Goal: Task Accomplishment & Management: Complete application form

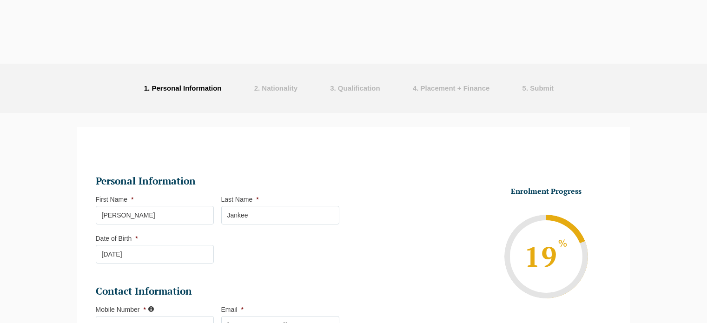
select select
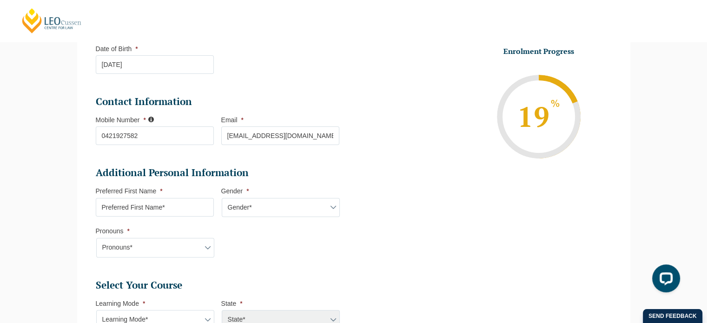
scroll to position [188, 0]
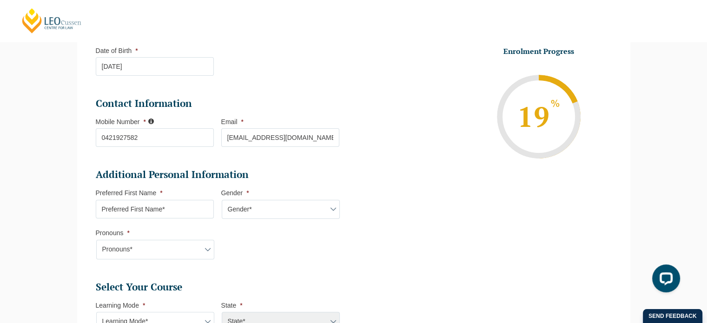
drag, startPoint x: 713, startPoint y: 114, endPoint x: 695, endPoint y: 151, distance: 40.8
click at [205, 212] on input "Preferred First Name *" at bounding box center [155, 209] width 118 height 19
drag, startPoint x: 128, startPoint y: 208, endPoint x: 30, endPoint y: 182, distance: 101.5
click at [30, 182] on div "Step 2 of 6 - Basic detail 33% Congratulations! You’re taking the first step to…" at bounding box center [353, 269] width 707 height 688
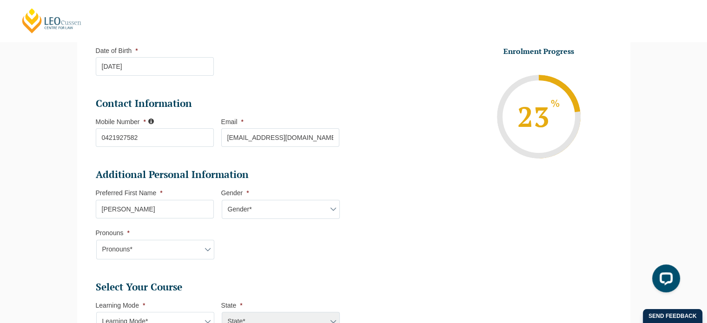
type input "Sheena"
click at [280, 220] on li "Additional Personal Information Preferred First Name * Sheena Gender * Gender* …" at bounding box center [221, 218] width 251 height 100
click at [284, 212] on select "Gender* Male Female Nonbinary Intersex Prefer not to disclose Other" at bounding box center [281, 210] width 118 height 20
select select "Female"
click at [222, 200] on select "Gender* Male Female Nonbinary Intersex Prefer not to disclose Other" at bounding box center [281, 210] width 118 height 20
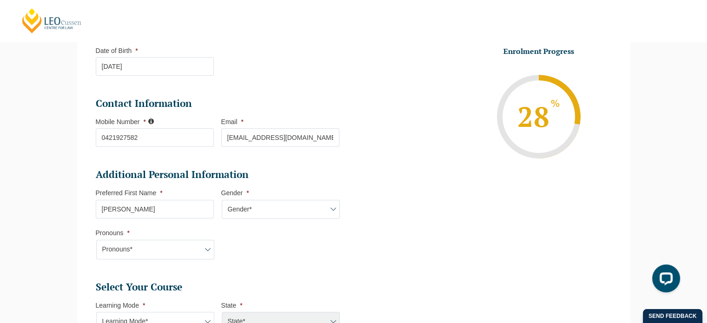
click at [190, 241] on select "Pronouns* She/Her/Hers He/Him/His They/Them/Theirs Other Prefer not to disclose" at bounding box center [155, 250] width 118 height 20
select select "She/Her/Hers"
click at [96, 240] on select "Pronouns* She/Her/Hers He/Him/His They/Them/Theirs Other Prefer not to disclose" at bounding box center [155, 250] width 118 height 20
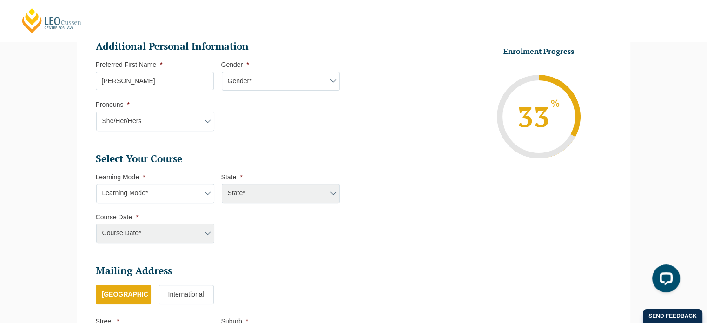
scroll to position [319, 0]
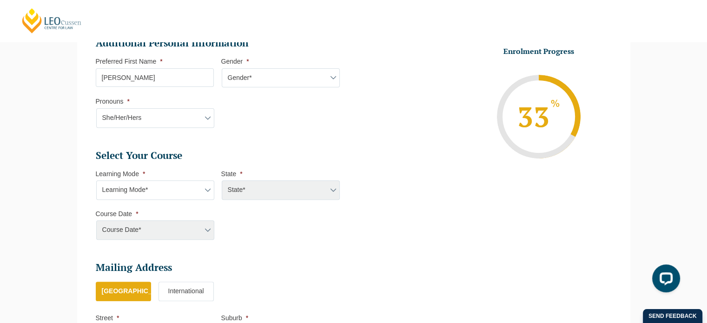
click at [190, 187] on select "Learning Mode* Online Full Time Learning Online Part Time Learning Blended Full…" at bounding box center [155, 190] width 118 height 20
select select "Blended Full Time Learning"
click at [96, 180] on select "Learning Mode* Online Full Time Learning Online Part Time Learning Blended Full…" at bounding box center [155, 190] width 118 height 20
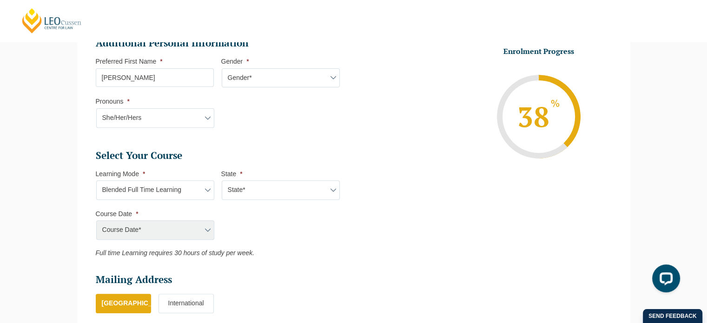
click at [180, 187] on select "Learning Mode* Online Full Time Learning Online Part Time Learning Blended Full…" at bounding box center [155, 190] width 118 height 20
click at [265, 187] on select "State* ACT/NSW QLD SA VIC WA" at bounding box center [281, 190] width 118 height 20
select select "VIC"
click at [222, 180] on select "State* ACT/NSW QLD SA VIC WA" at bounding box center [281, 190] width 118 height 20
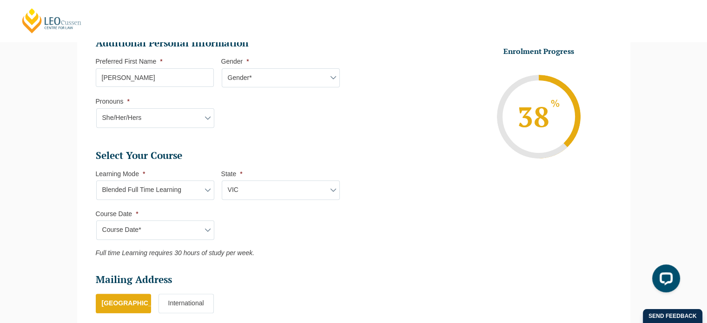
click at [196, 234] on select "Course Date* September 2025 (22-Sep-2025 to 20-Feb-2026) December 2025 (08-Dec-…" at bounding box center [155, 230] width 118 height 20
click at [532, 221] on ul "Personal Information First Name * Ourvashi Sheena Last Name * Jankee Date of Bi…" at bounding box center [354, 118] width 530 height 573
click at [195, 193] on select "Learning Mode* Online Full Time Learning Online Part Time Learning Blended Full…" at bounding box center [155, 190] width 118 height 20
select select "Onsite Full Time Learning"
click at [96, 180] on select "Learning Mode* Online Full Time Learning Online Part Time Learning Blended Full…" at bounding box center [155, 190] width 118 height 20
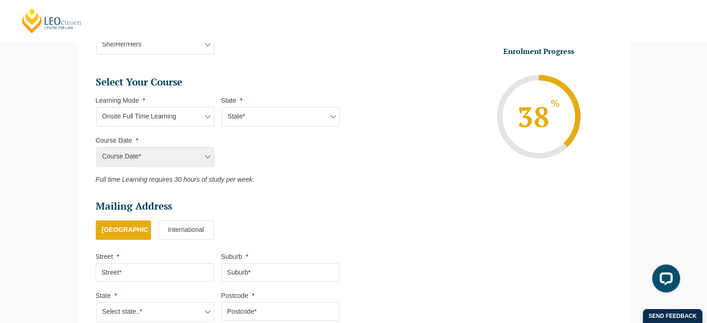
scroll to position [394, 0]
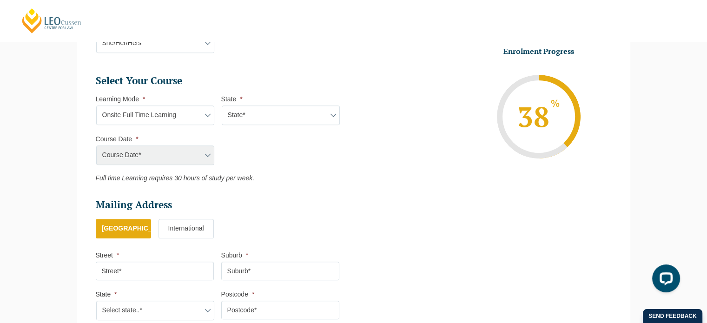
click at [265, 115] on select "State* VIC" at bounding box center [281, 116] width 118 height 20
select select "VIC"
click at [222, 106] on select "State* VIC" at bounding box center [281, 116] width 118 height 20
click at [177, 152] on select "Course Date* January 2026 (27-Jan-2026 to 12-Jun-2026) August 2026 (03-Aug-2026…" at bounding box center [155, 156] width 118 height 20
click at [175, 114] on select "Learning Mode* Online Full Time Learning Online Part Time Learning Blended Full…" at bounding box center [155, 116] width 118 height 20
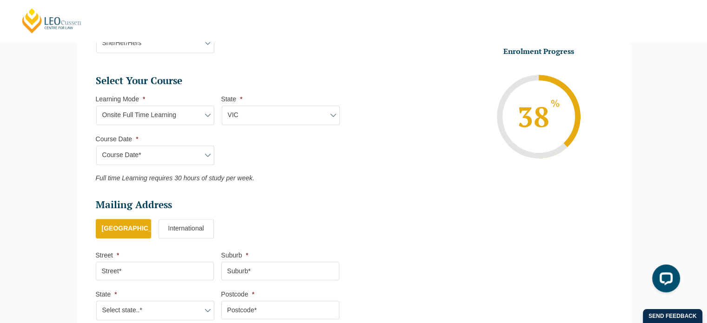
select select "Online Full Time Learning"
click at [96, 106] on select "Learning Mode* Online Full Time Learning Online Part Time Learning Blended Full…" at bounding box center [155, 116] width 118 height 20
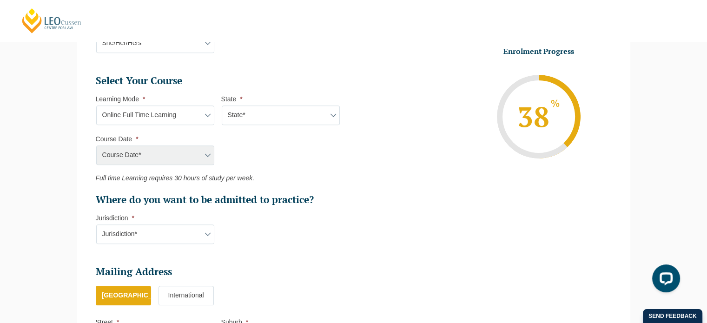
click at [172, 157] on div "Course Date* January 2026 (27-Jan-2026 to 12-Jun-2026) August 2026 (03-Aug-2026…" at bounding box center [155, 156] width 118 height 20
click at [213, 153] on div "Course Date* January 2026 (27-Jan-2026 to 12-Jun-2026) August 2026 (03-Aug-2026…" at bounding box center [155, 156] width 118 height 20
click at [289, 117] on select "State* National (ACT/NSW, VIC, QLD, SA, WA)" at bounding box center [281, 116] width 118 height 20
select select "National ([GEOGRAPHIC_DATA]/[GEOGRAPHIC_DATA], [GEOGRAPHIC_DATA], [GEOGRAPHIC_D…"
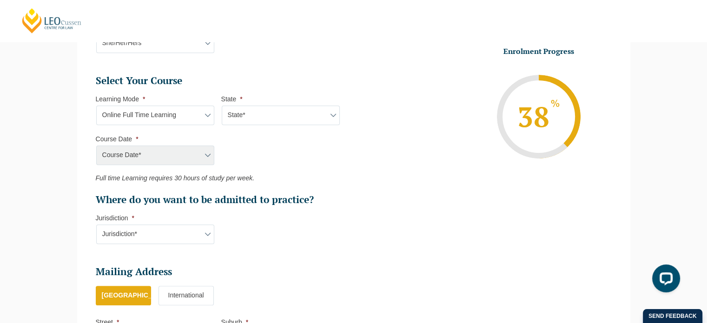
click at [222, 106] on select "State* National (ACT/NSW, VIC, QLD, SA, WA)" at bounding box center [281, 116] width 118 height 20
click at [162, 147] on select "Course Date* September 2025 (22-Sep-2025 to 20-Feb-2026) December 2025 (08-Dec-…" at bounding box center [155, 156] width 118 height 20
click at [251, 135] on ul "Select Your Course This field is hidden when viewing the form Only for Flinder …" at bounding box center [221, 140] width 251 height 132
click at [189, 110] on select "Learning Mode* Online Full Time Learning Online Part Time Learning Blended Full…" at bounding box center [155, 116] width 118 height 20
click at [297, 162] on ul "Select Your Course This field is hidden when viewing the form Only for Flinder …" at bounding box center [221, 140] width 251 height 132
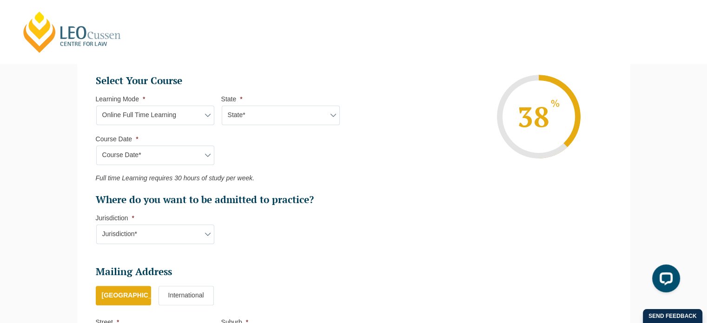
click at [186, 117] on select "Learning Mode* Online Full Time Learning Online Part Time Learning Blended Full…" at bounding box center [155, 116] width 118 height 20
select select "Onsite Full Time Learning"
click at [96, 106] on select "Learning Mode* Online Full Time Learning Online Part Time Learning Blended Full…" at bounding box center [155, 116] width 118 height 20
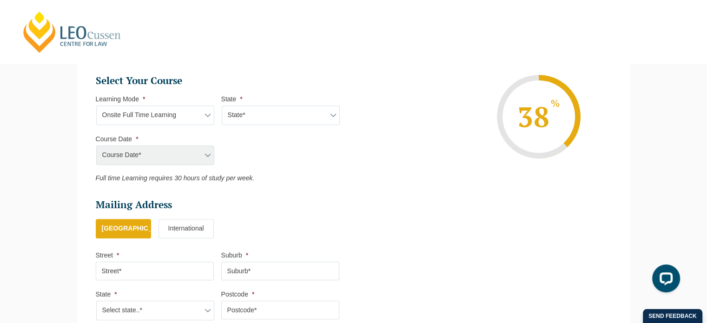
click at [274, 115] on select "State* VIC" at bounding box center [281, 116] width 118 height 20
select select "VIC"
click at [222, 106] on select "State* VIC" at bounding box center [281, 116] width 118 height 20
click at [202, 156] on select "Course Date* January 2026 (27-Jan-2026 to 12-Jun-2026) August 2026 (03-Aug-2026…" at bounding box center [155, 156] width 118 height 20
select select "[DATE] ([DATE] to [DATE])"
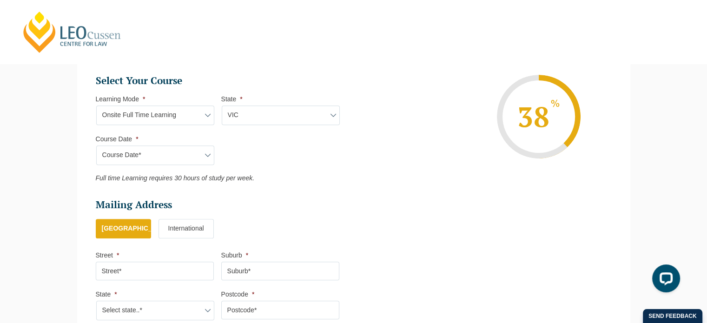
click at [96, 146] on select "Course Date* January 2026 (27-Jan-2026 to 12-Jun-2026) August 2026 (03-Aug-2026…" at bounding box center [155, 156] width 118 height 20
type input "Intake 01 January 2026 FT"
type input "Practical Legal Training (VIC)"
select select "[PERSON_NAME] (JAN) 2026 Full Time Onsite"
click at [192, 118] on select "Learning Mode* Online Full Time Learning Online Part Time Learning Blended Full…" at bounding box center [155, 116] width 118 height 20
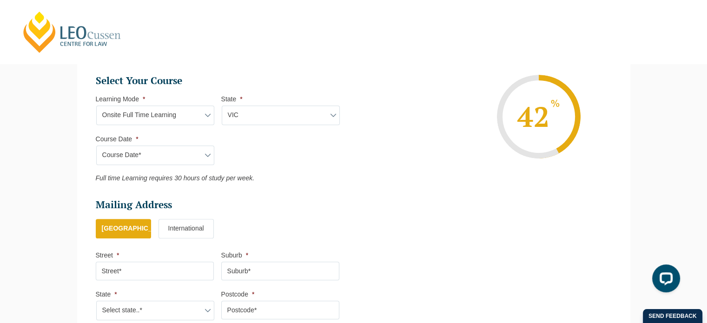
select select "Blended Full Time Learning"
click at [96, 106] on select "Learning Mode* Online Full Time Learning Online Part Time Learning Blended Full…" at bounding box center [155, 116] width 118 height 20
select select
click at [253, 113] on select "State* ACT/NSW QLD SA VIC WA" at bounding box center [281, 116] width 118 height 20
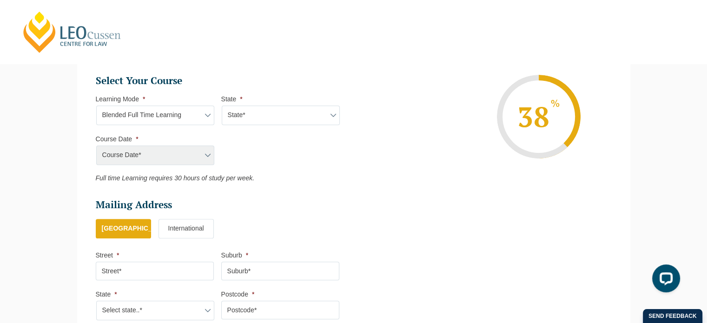
select select "VIC"
click at [222, 106] on select "State* ACT/NSW QLD SA VIC WA" at bounding box center [281, 116] width 118 height 20
click at [183, 149] on select "Course Date* September 2025 (22-Sep-2025 to 20-Feb-2026) December 2025 (08-Dec-…" at bounding box center [155, 156] width 118 height 20
select select "[DATE] ([DATE] to [DATE])"
click at [96, 146] on select "Course Date* September 2025 (22-Sep-2025 to 20-Feb-2026) December 2025 (08-Dec-…" at bounding box center [155, 156] width 118 height 20
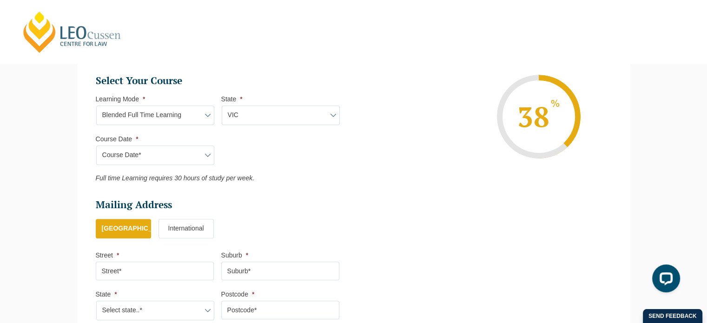
type input "Intake 11 December 2025 FT"
type input "Practical Legal Training (VIC)"
select select "VIC PLT (DEC) 2025 Full Time Blended"
click at [302, 191] on ul "Personal Information First Name * Ourvashi Sheena Last Name * Jankee Date of Bi…" at bounding box center [221, 49] width 251 height 561
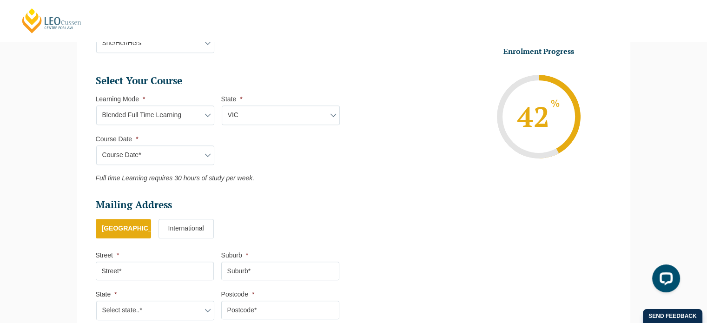
scroll to position [413, 0]
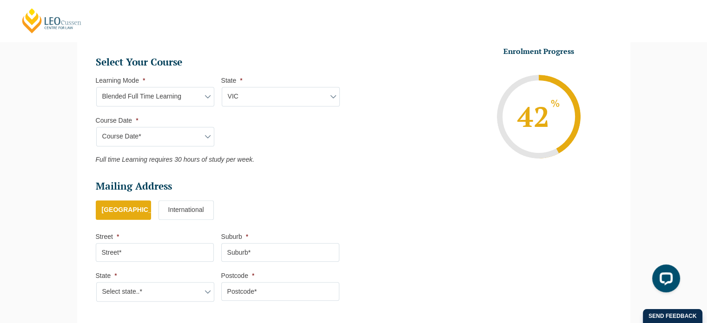
click at [175, 213] on label "International" at bounding box center [186, 210] width 55 height 20
click at [0, 0] on input "International" at bounding box center [0, 0] width 0 height 0
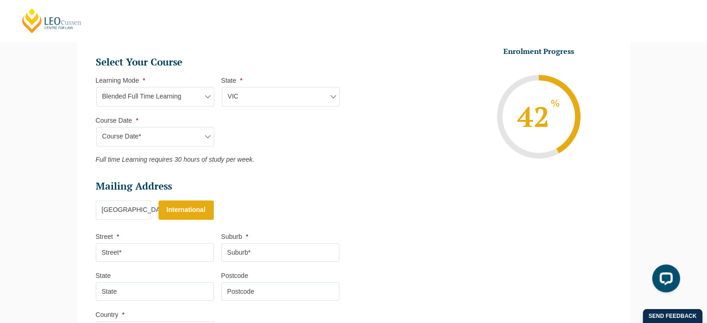
click at [136, 210] on label "[GEOGRAPHIC_DATA]" at bounding box center [123, 210] width 55 height 20
click at [0, 0] on input "[GEOGRAPHIC_DATA]" at bounding box center [0, 0] width 0 height 0
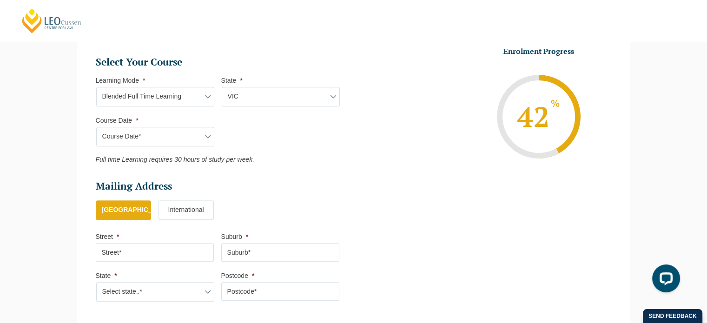
click at [307, 209] on ul "Australia International" at bounding box center [221, 214] width 251 height 29
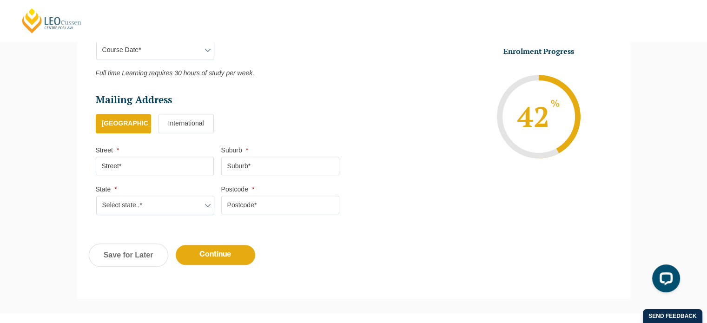
scroll to position [525, 0]
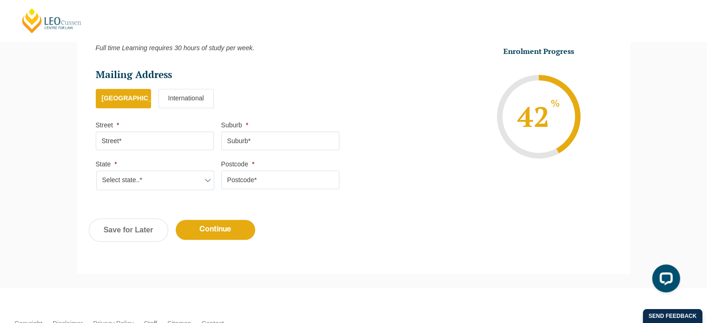
click at [148, 143] on input "Street *" at bounding box center [155, 141] width 118 height 19
type input "17 Wills Street"
type input "Melbourne"
select select "VIC"
type input "3000"
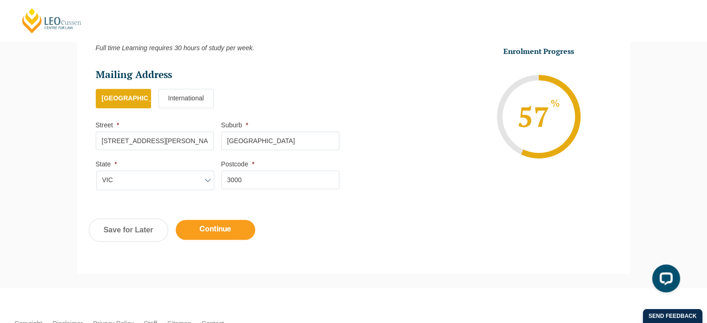
click at [212, 239] on input "Continue" at bounding box center [216, 230] width 80 height 20
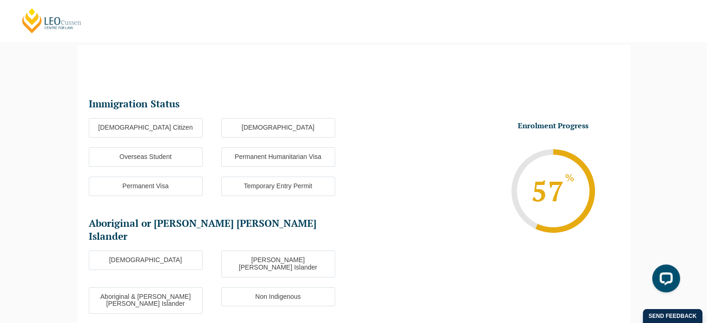
scroll to position [80, 0]
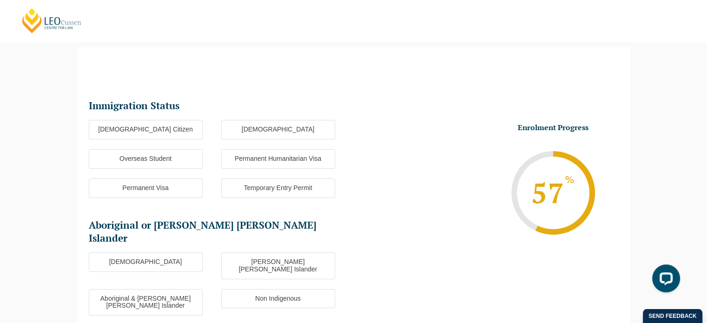
click at [179, 155] on label "Overseas Student" at bounding box center [146, 159] width 114 height 20
click at [0, 0] on input "Overseas Student" at bounding box center [0, 0] width 0 height 0
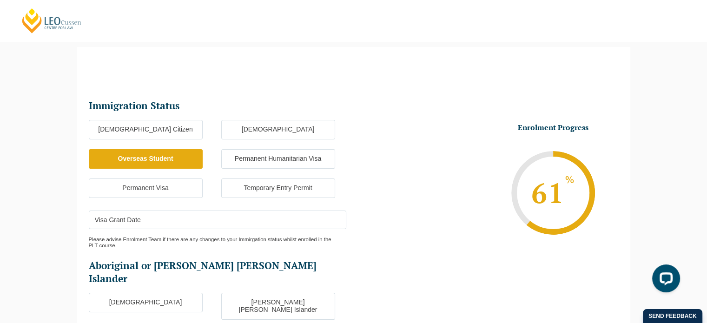
click at [368, 184] on li "Enrolment Progress 61 % Form Progress Download Course Guide enrolment@leocussen…" at bounding box center [486, 193] width 265 height 140
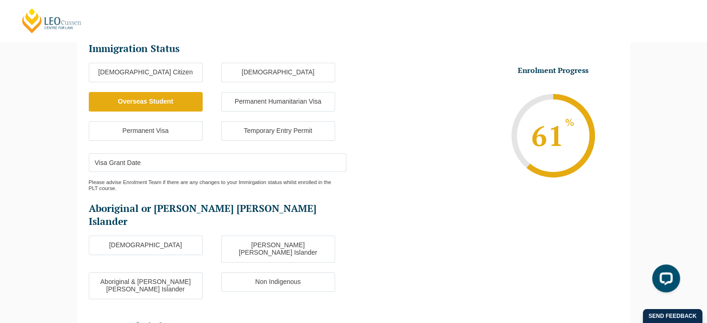
scroll to position [136, 0]
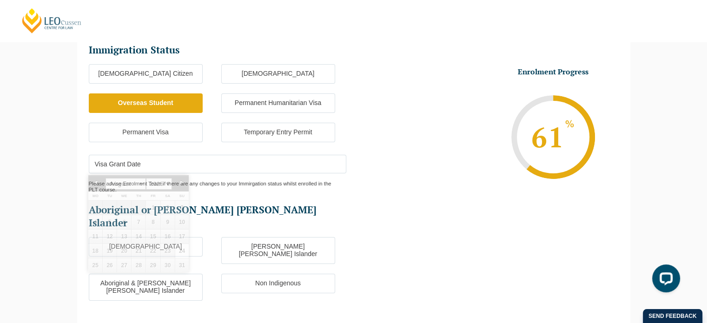
click at [291, 160] on input "Visa Grant Date" at bounding box center [218, 164] width 258 height 19
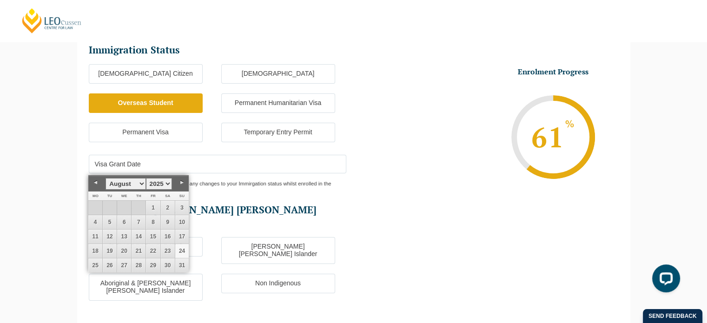
click at [97, 182] on link "Previous" at bounding box center [95, 183] width 14 height 14
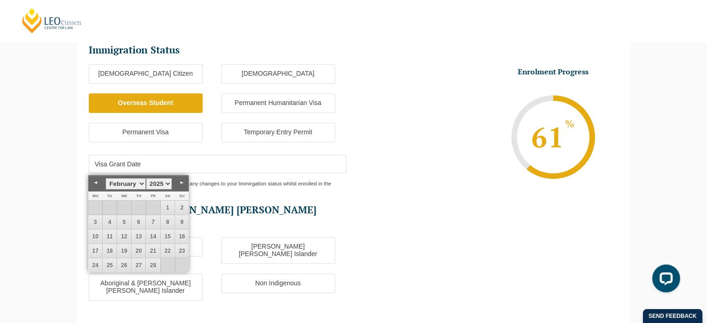
click at [97, 182] on link "Previous" at bounding box center [95, 183] width 14 height 14
click at [100, 182] on link "Previous" at bounding box center [95, 183] width 14 height 14
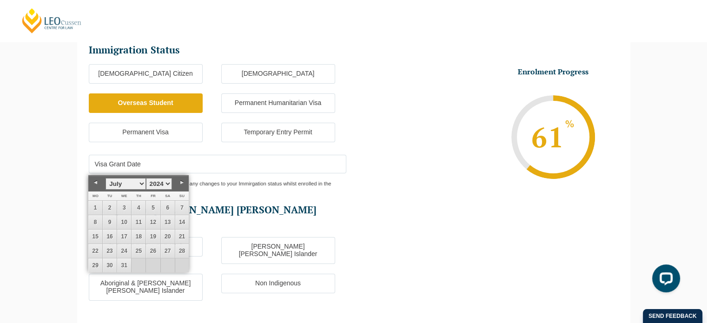
click at [100, 182] on link "Previous" at bounding box center [95, 183] width 14 height 14
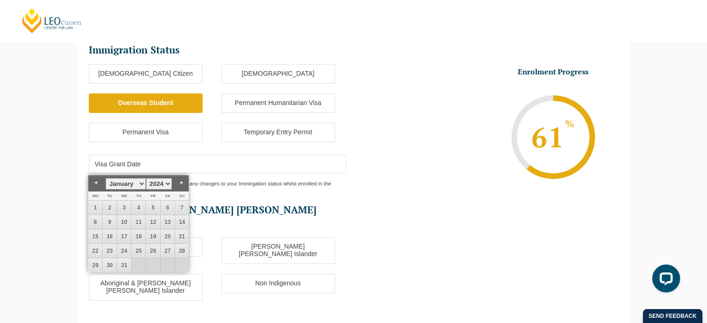
click at [96, 184] on link "Previous" at bounding box center [95, 183] width 14 height 14
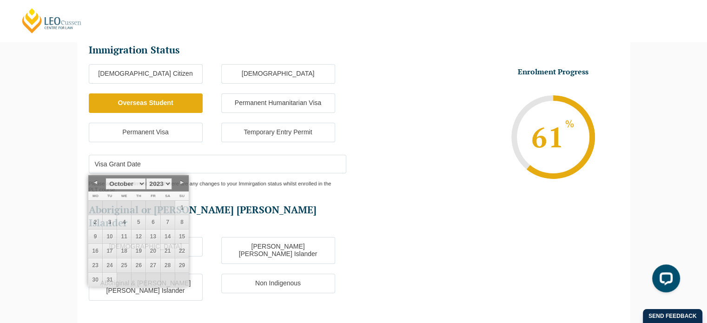
click at [264, 182] on div "Please advise Enrolment Team if there are any changes to your Immirgation statu…" at bounding box center [218, 183] width 258 height 20
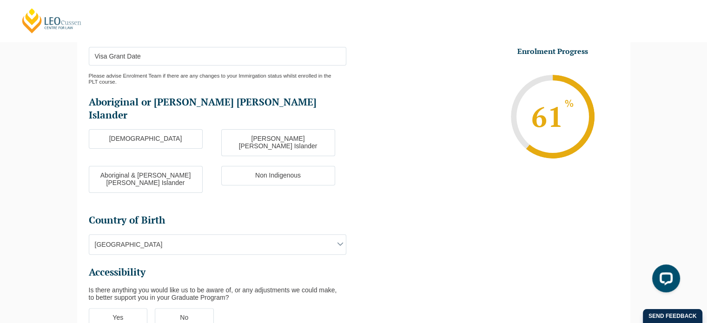
scroll to position [247, 0]
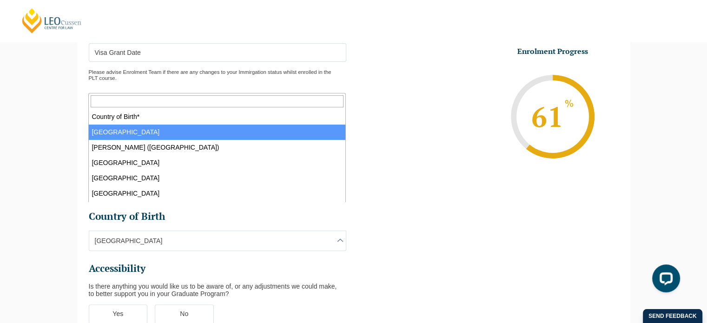
click at [207, 231] on span "[GEOGRAPHIC_DATA]" at bounding box center [217, 241] width 257 height 20
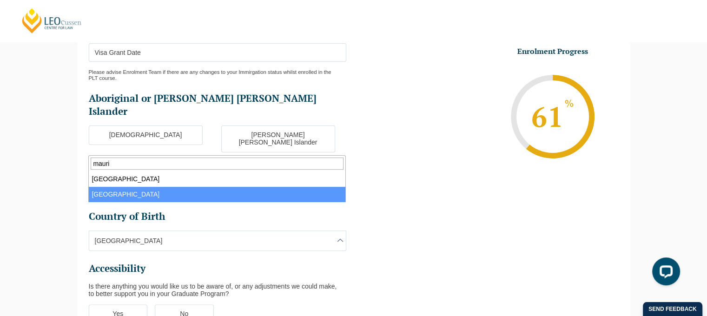
type input "mauri"
select select "Mauritius 9214"
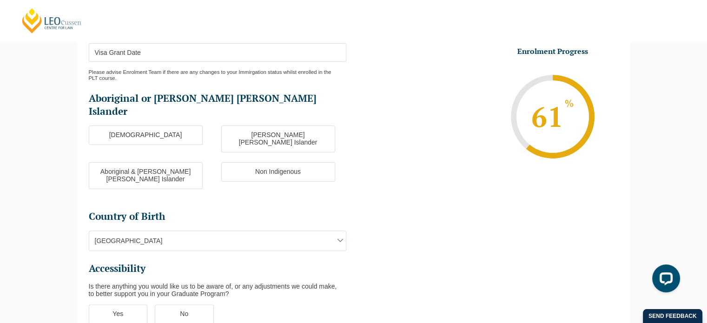
click at [206, 262] on h2 "Accessibility" at bounding box center [218, 268] width 258 height 13
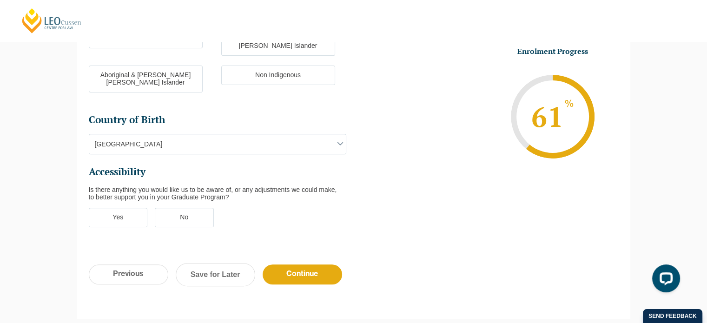
scroll to position [359, 0]
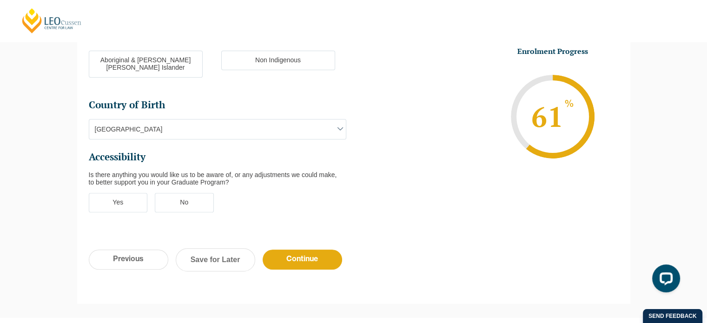
click at [187, 193] on label "No" at bounding box center [184, 203] width 59 height 20
click at [0, 0] on input "No" at bounding box center [0, 0] width 0 height 0
click at [264, 193] on ul "Yes No" at bounding box center [221, 207] width 265 height 29
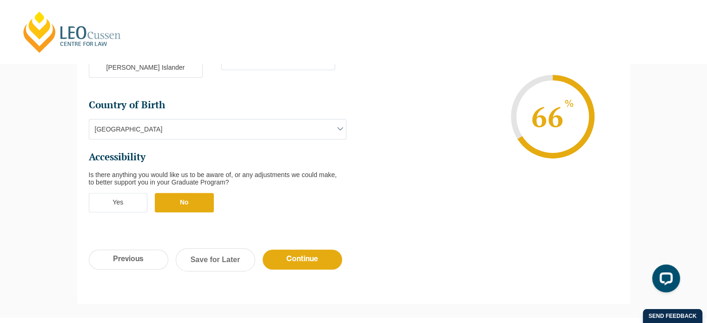
click at [452, 131] on li "Enrolment Progress 66 % Form Progress Download Course Guide enrolment@leocussen…" at bounding box center [485, 117] width 265 height 140
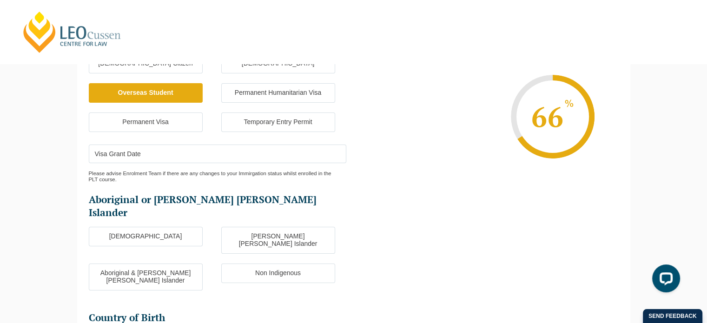
scroll to position [99, 0]
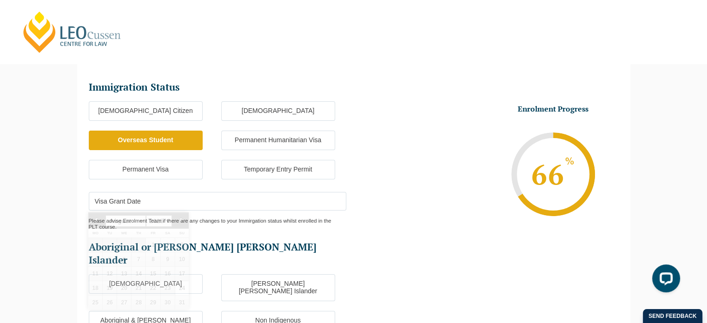
click at [233, 198] on input "Visa Grant Date" at bounding box center [218, 201] width 258 height 19
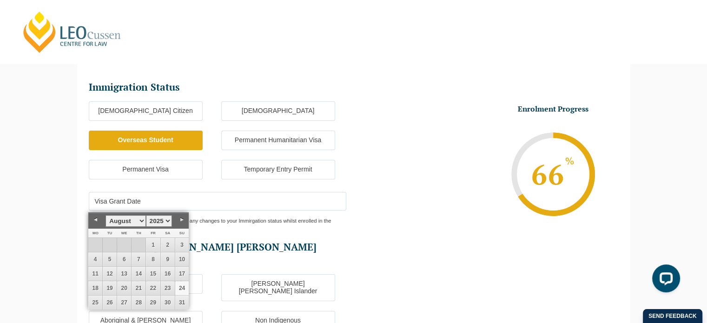
click at [164, 224] on select "1925 1926 1927 1928 1929 1930 1931 1932 1933 1934 1935 1936 1937 1938 1939 1940…" at bounding box center [159, 221] width 26 height 12
click at [138, 222] on select "January February March April May June July August September October November De…" at bounding box center [126, 221] width 40 height 12
click at [108, 299] on link "26" at bounding box center [110, 303] width 14 height 14
type input "26-09-2023"
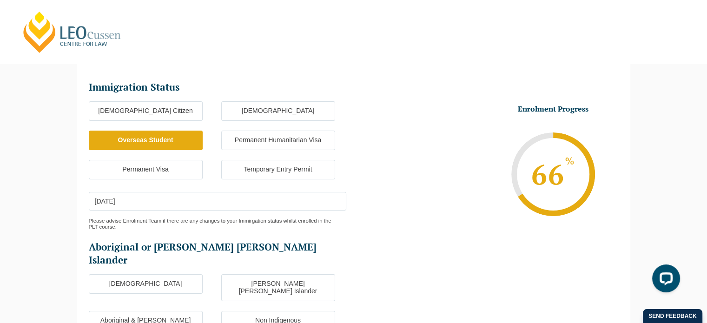
click at [381, 204] on li "Enrolment Progress 66 % Form Progress Download Course Guide enrolment@leocussen…" at bounding box center [486, 174] width 265 height 140
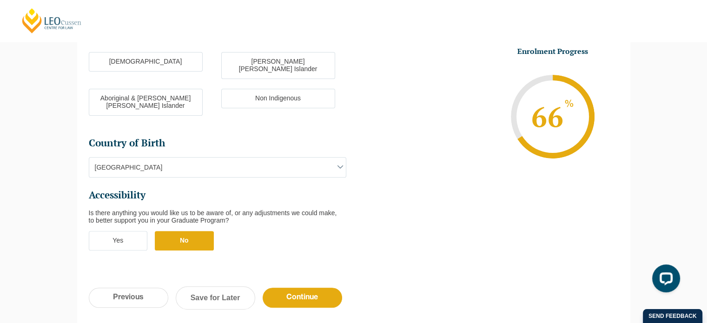
scroll to position [322, 0]
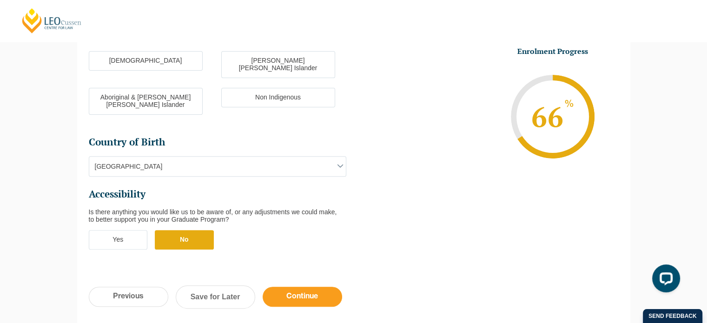
click at [286, 287] on input "Continue" at bounding box center [303, 297] width 80 height 20
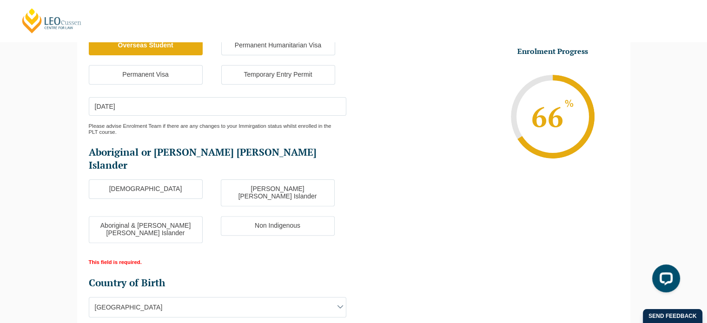
scroll to position [233, 0]
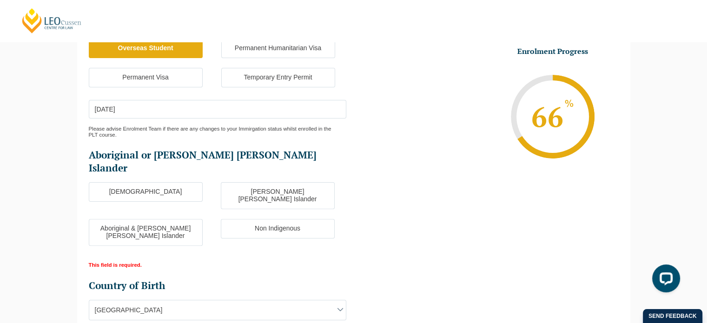
click at [281, 219] on label "Non Indigenous" at bounding box center [278, 229] width 114 height 20
click at [0, 0] on input "Non Indigenous" at bounding box center [0, 0] width 0 height 0
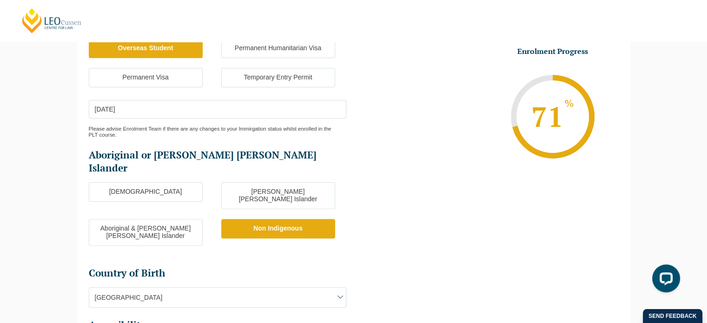
scroll to position [468, 0]
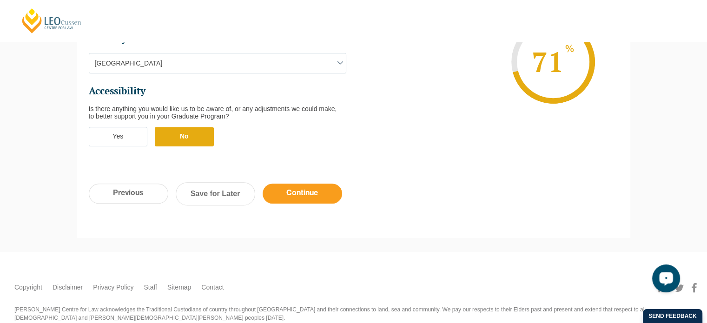
click at [319, 184] on input "Continue" at bounding box center [303, 194] width 80 height 20
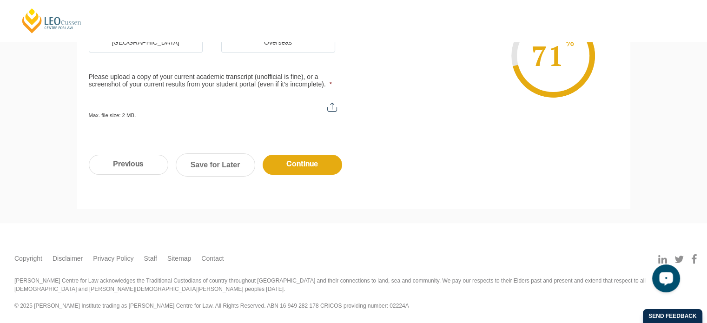
scroll to position [80, 0]
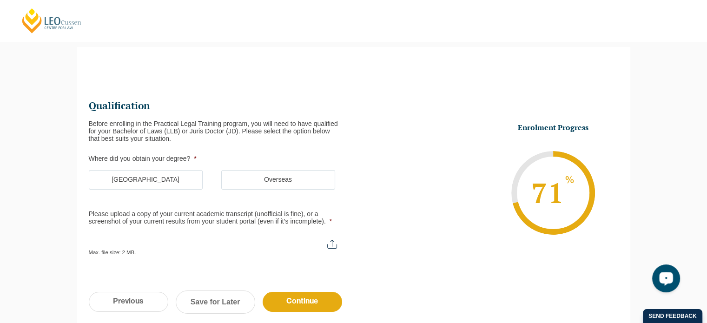
click at [183, 178] on label "[GEOGRAPHIC_DATA]" at bounding box center [146, 180] width 114 height 20
click at [0, 0] on input "[GEOGRAPHIC_DATA]" at bounding box center [0, 0] width 0 height 0
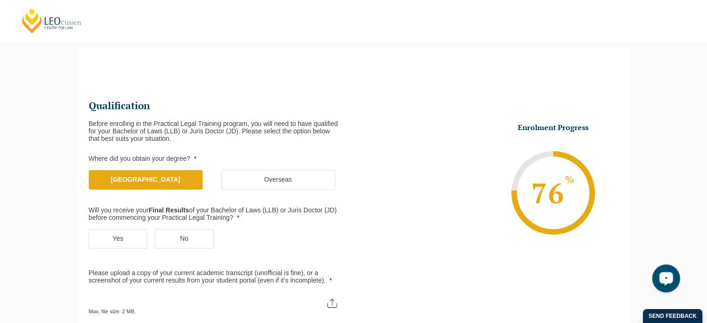
click at [237, 173] on label "Overseas" at bounding box center [278, 180] width 114 height 20
click at [0, 0] on input "Overseas" at bounding box center [0, 0] width 0 height 0
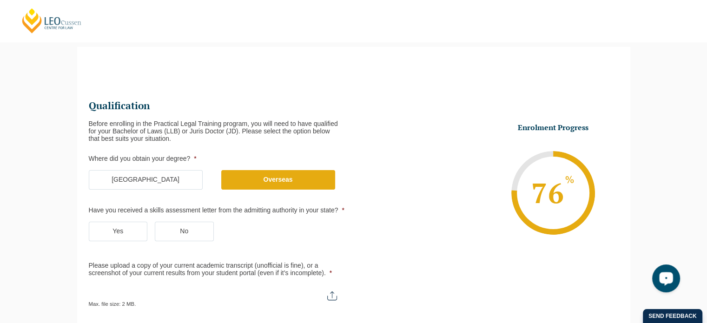
click at [115, 234] on label "Yes" at bounding box center [118, 232] width 59 height 20
click at [0, 0] on input "Yes" at bounding box center [0, 0] width 0 height 0
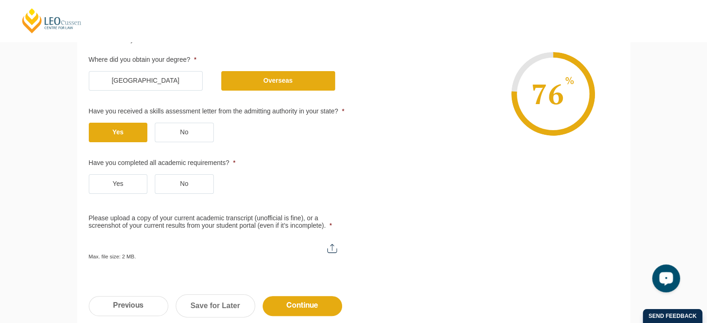
scroll to position [210, 0]
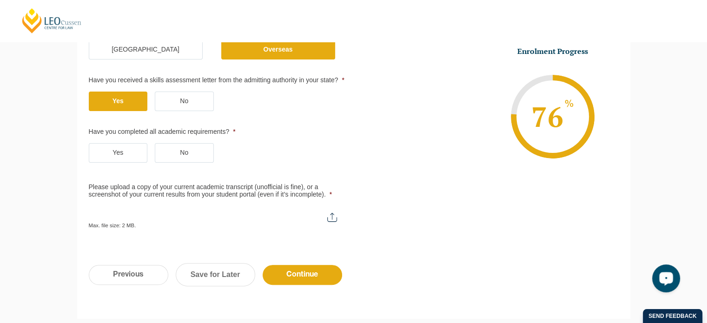
click at [197, 147] on label "No" at bounding box center [184, 153] width 59 height 20
click at [0, 0] on input "No" at bounding box center [0, 0] width 0 height 0
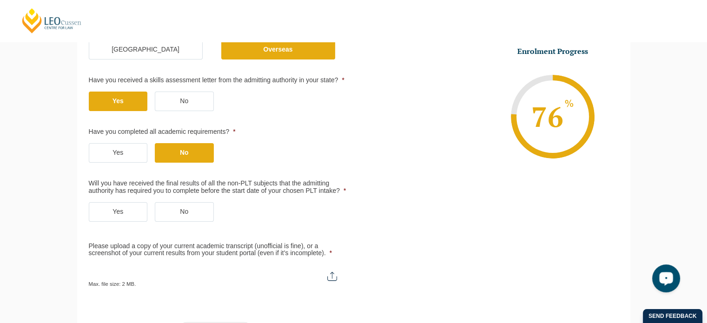
click at [133, 209] on label "Yes" at bounding box center [118, 212] width 59 height 20
click at [0, 0] on input "Yes" at bounding box center [0, 0] width 0 height 0
click at [267, 202] on ul "Yes No" at bounding box center [221, 216] width 265 height 29
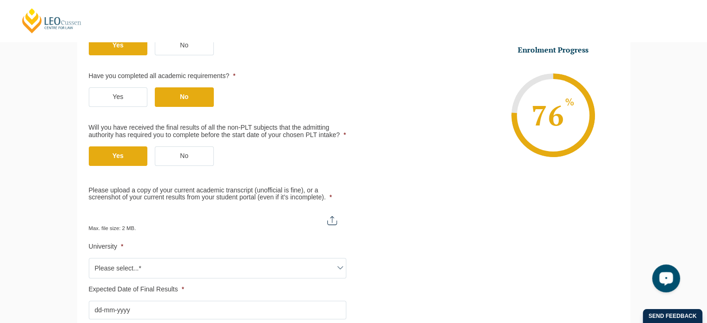
scroll to position [340, 0]
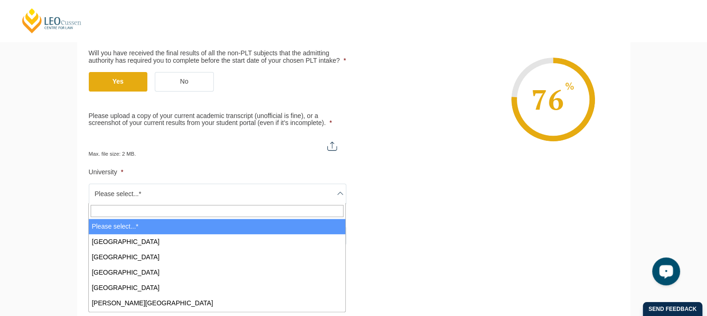
click at [314, 195] on span "Please select...*" at bounding box center [217, 194] width 257 height 20
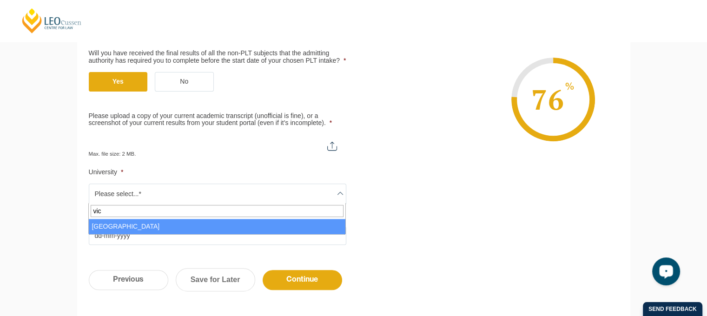
type input "vic"
select select "[GEOGRAPHIC_DATA]"
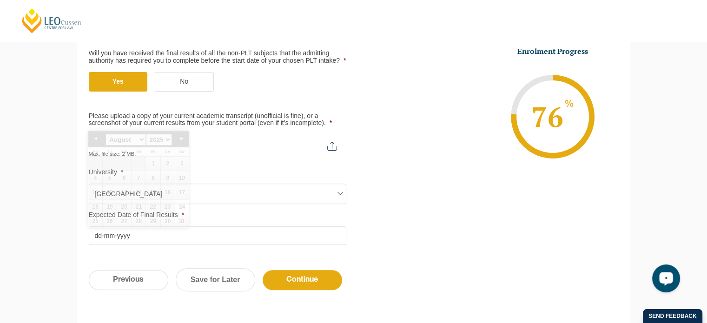
click at [203, 231] on input "Expected Date of Final Results *" at bounding box center [218, 235] width 258 height 19
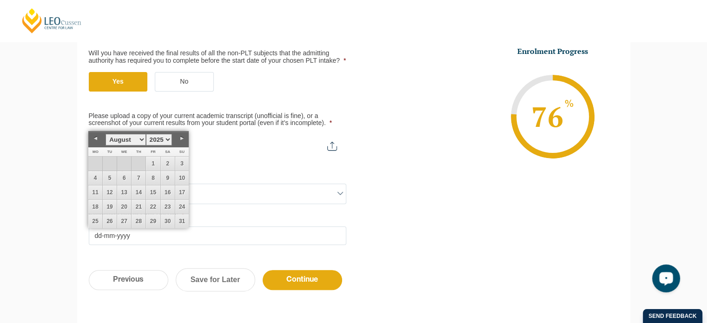
click at [144, 141] on select "January February March April May June July August September October November De…" at bounding box center [126, 140] width 40 height 12
click at [177, 218] on link "30" at bounding box center [182, 221] width 14 height 14
type input "30-11-2025"
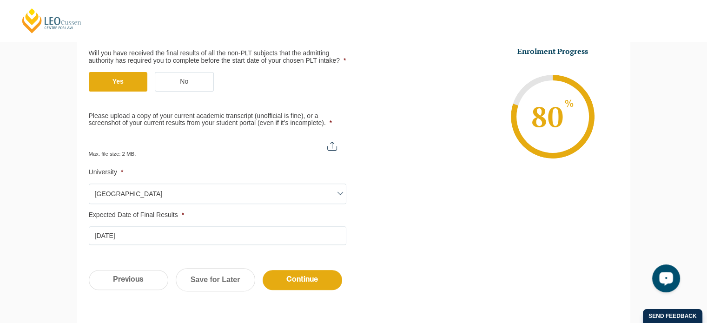
click at [177, 218] on li "Expected Date of Final Results * 30-11-2025 DD dash MM dash YYYY" at bounding box center [221, 228] width 265 height 33
click at [329, 147] on input "Please upload a copy of your current academic transcript (unofficial is fine), …" at bounding box center [218, 142] width 258 height 16
click at [391, 154] on li "Enrolment Progress 80 % Form Progress Download Course Guide enrolment@leocussen…" at bounding box center [485, 117] width 265 height 140
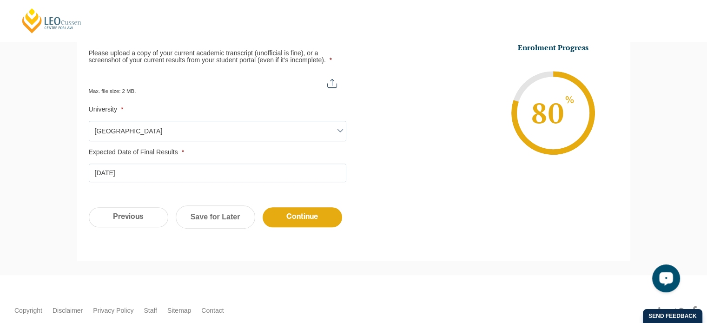
scroll to position [415, 0]
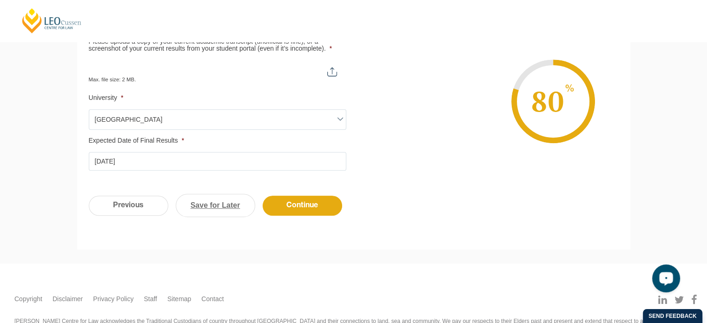
click at [199, 212] on link "Save for Later" at bounding box center [216, 205] width 80 height 23
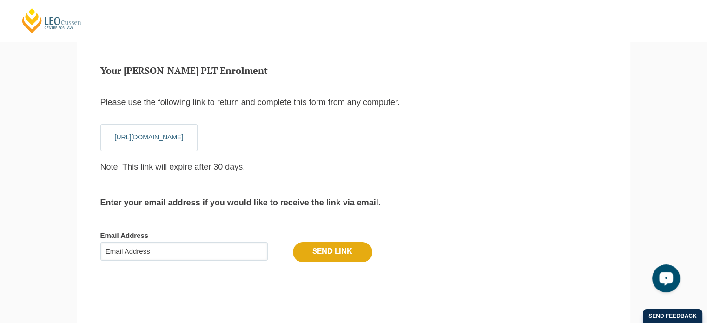
scroll to position [31, 0]
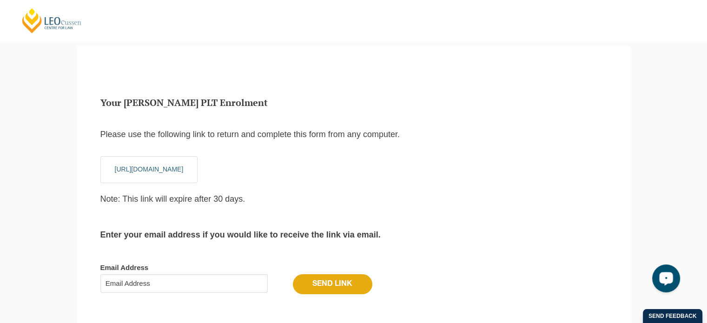
click at [231, 285] on input "Email Address" at bounding box center [183, 283] width 167 height 19
type input "sheenaourvashijankee@gmail.com"
click at [324, 284] on input "Send Link" at bounding box center [333, 284] width 80 height 20
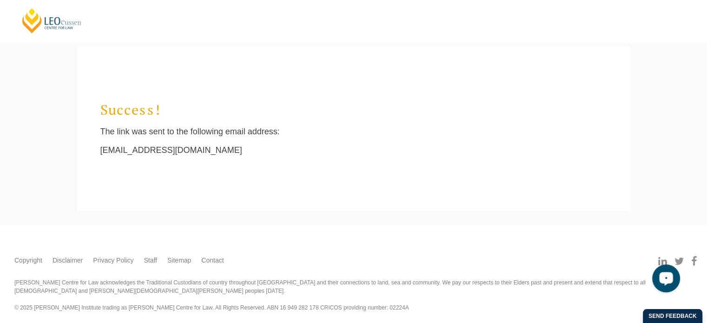
scroll to position [8, 4]
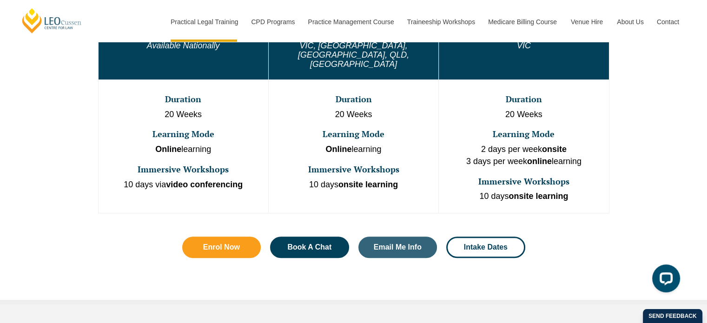
click at [659, 115] on div "One Program. Three Learning Modes. Discover the flexibility of three distinct l…" at bounding box center [353, 105] width 707 height 397
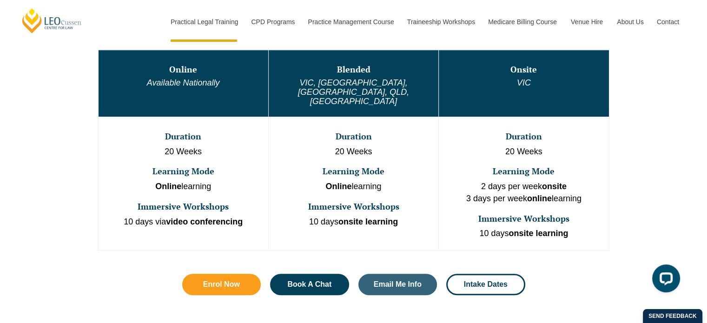
scroll to position [510, 0]
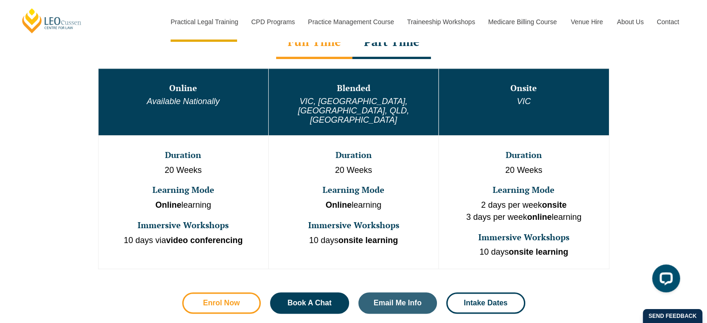
click at [235, 293] on link "Enrol Now" at bounding box center [221, 303] width 79 height 21
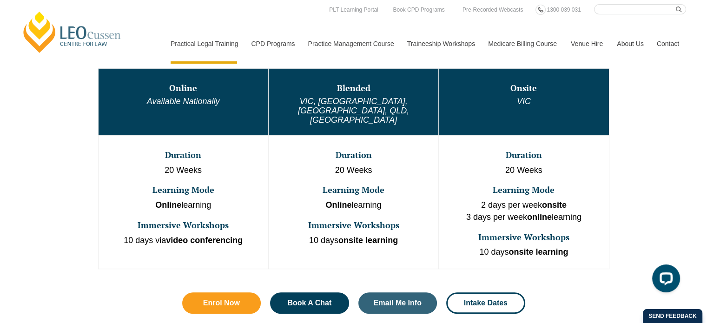
click at [646, 167] on div "One Program. Three Learning Modes. Discover the flexibility of three distinct l…" at bounding box center [353, 161] width 707 height 397
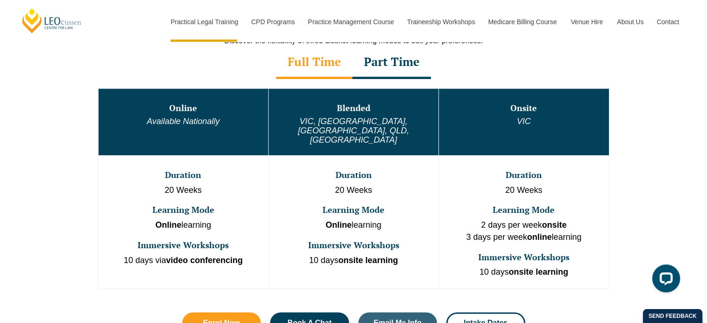
click at [646, 167] on div "One Program. Three Learning Modes. Discover the flexibility of three distinct l…" at bounding box center [353, 181] width 707 height 397
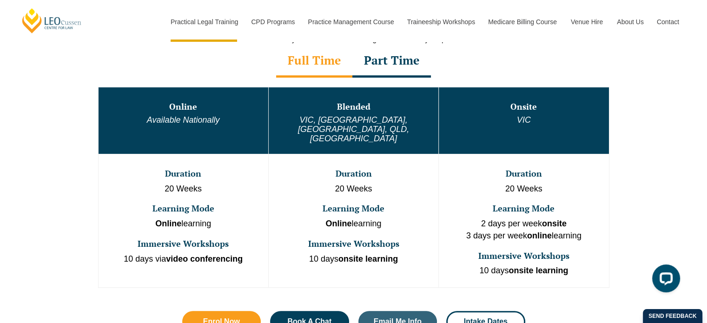
scroll to position [510, 0]
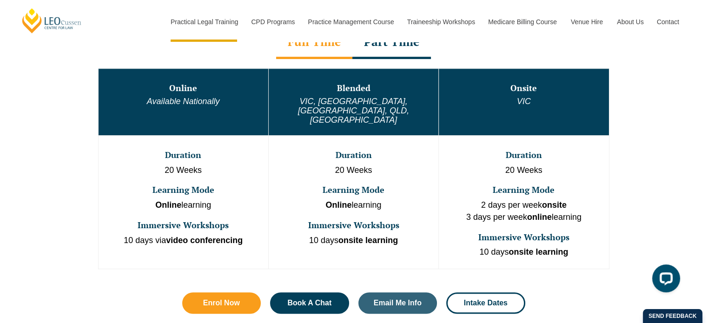
click at [646, 167] on div "One Program. Three Learning Modes. Discover the flexibility of three distinct l…" at bounding box center [353, 161] width 707 height 397
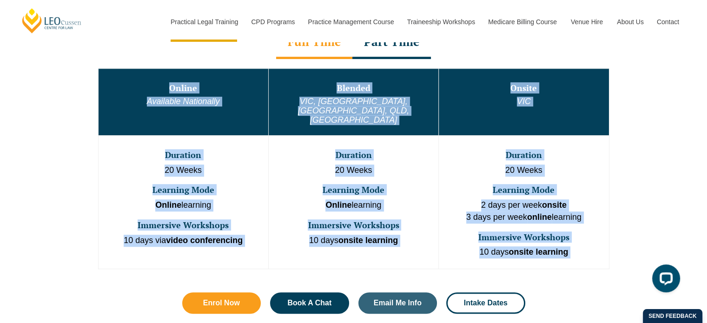
click at [646, 167] on div "One Program. Three Learning Modes. Discover the flexibility of three distinct l…" at bounding box center [353, 161] width 707 height 397
click at [650, 232] on div "One Program. Three Learning Modes. Discover the flexibility of three distinct l…" at bounding box center [353, 161] width 707 height 397
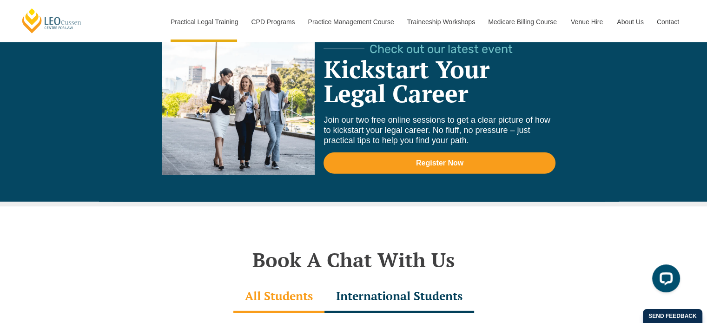
scroll to position [2813, 0]
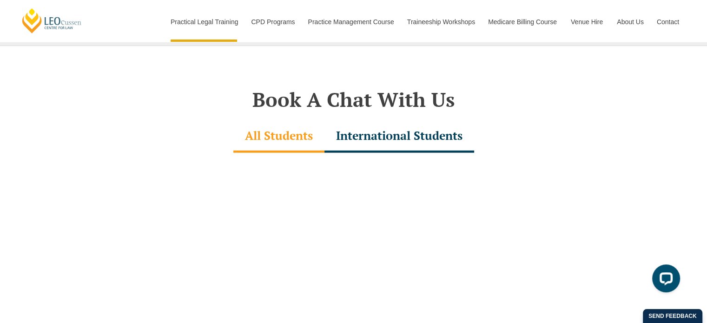
click at [393, 121] on div "International Students" at bounding box center [400, 136] width 150 height 33
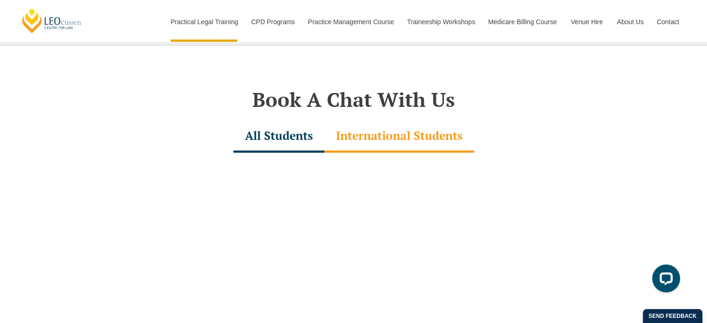
click at [637, 121] on div "Book A Chat With Us All Students International Students All Students Internatio…" at bounding box center [353, 279] width 707 height 467
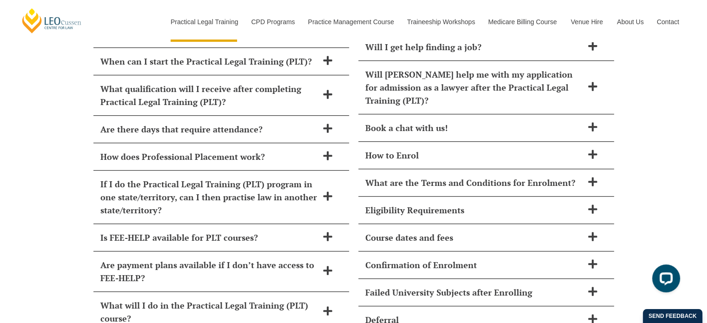
scroll to position [4096, 0]
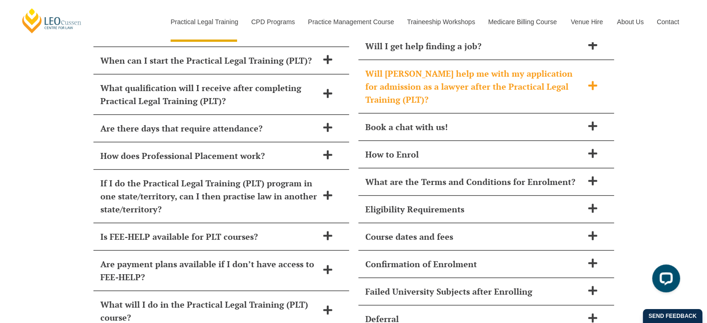
click at [565, 67] on span "Will Leo Cussen help me with my application for admission as a lawyer after the…" at bounding box center [475, 86] width 218 height 39
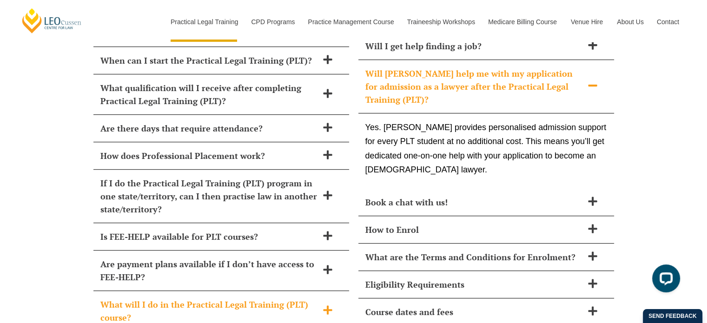
click at [239, 298] on span "What will I do in the Practical Legal Training (PLT) course?" at bounding box center [209, 311] width 218 height 26
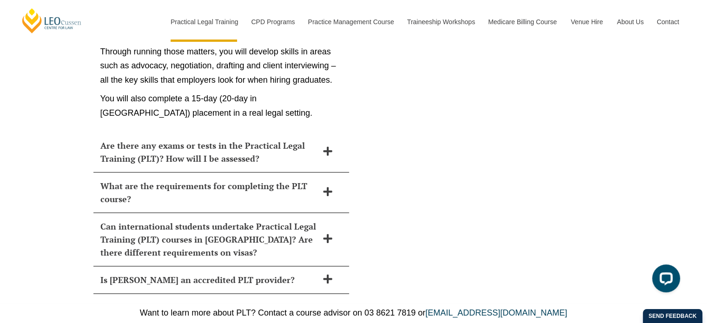
scroll to position [4617, 0]
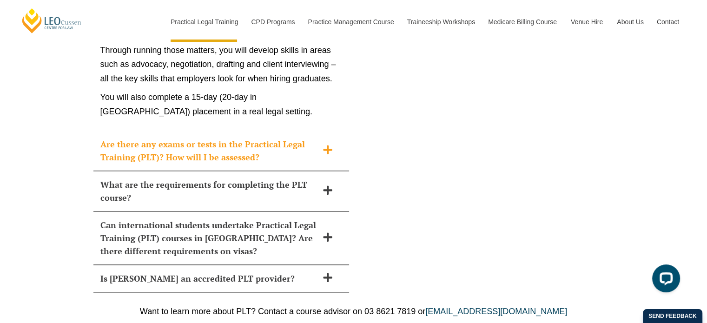
click at [289, 138] on span "Are there any exams or tests in the Practical Legal Training (PLT)? How will I …" at bounding box center [209, 151] width 218 height 26
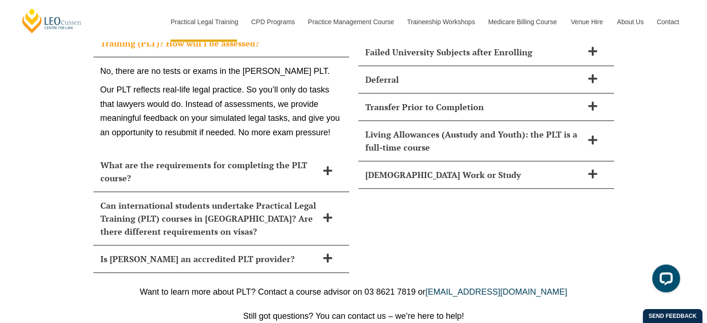
scroll to position [4412, 0]
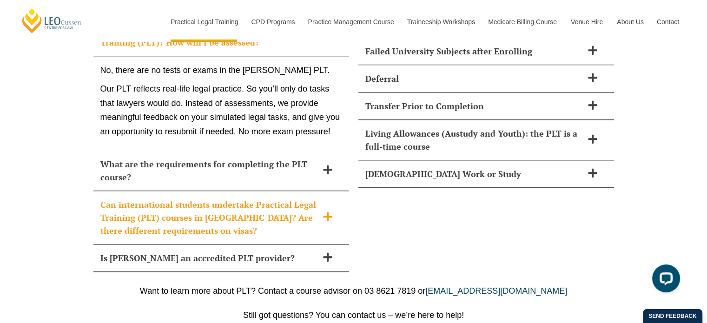
click at [303, 198] on span "Can international students undertake Practical Legal Training (PLT) courses in …" at bounding box center [209, 217] width 218 height 39
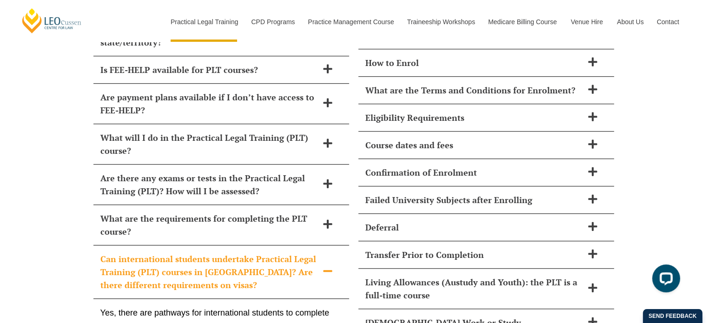
scroll to position [4245, 0]
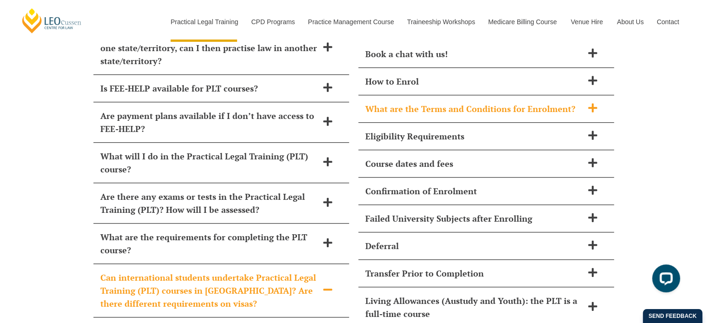
click at [492, 102] on span "What are the Terms and Conditions for Enrolment?" at bounding box center [475, 108] width 218 height 13
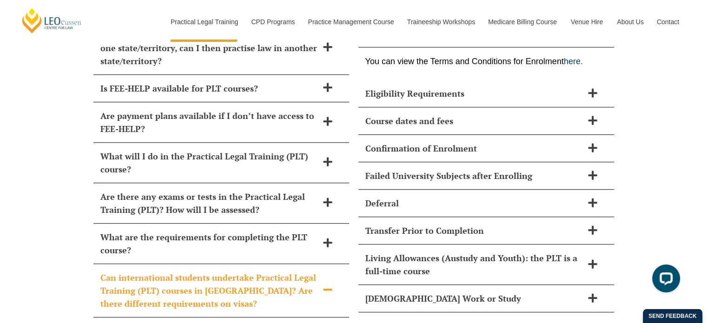
click at [662, 103] on div "How long does Practical Legal Training (PLT) take? Leo Cussen’s PLT course can …" at bounding box center [353, 194] width 707 height 720
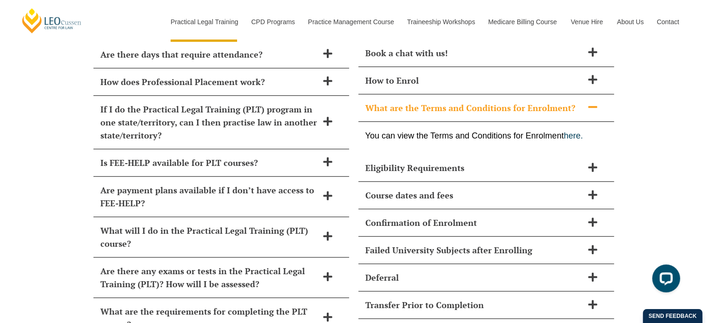
scroll to position [4208, 0]
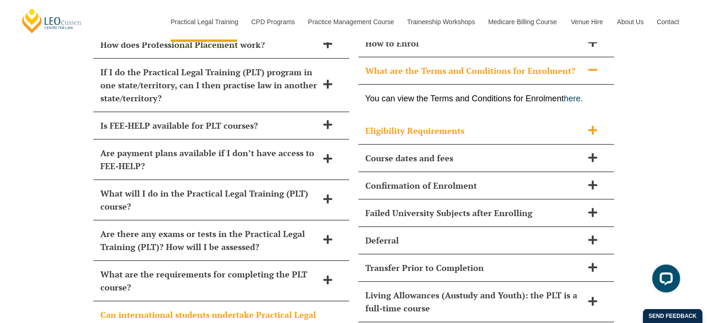
click at [563, 124] on span "Eligibility Requirements" at bounding box center [475, 130] width 218 height 13
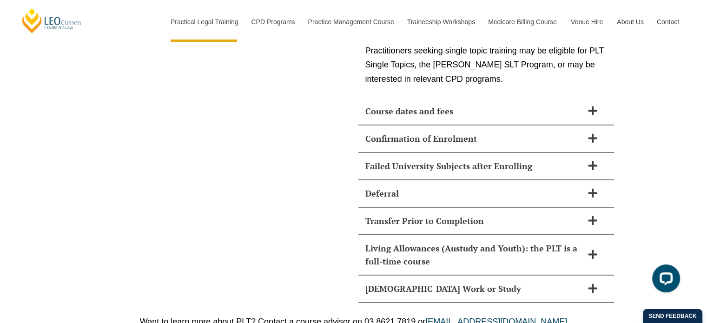
scroll to position [4970, 0]
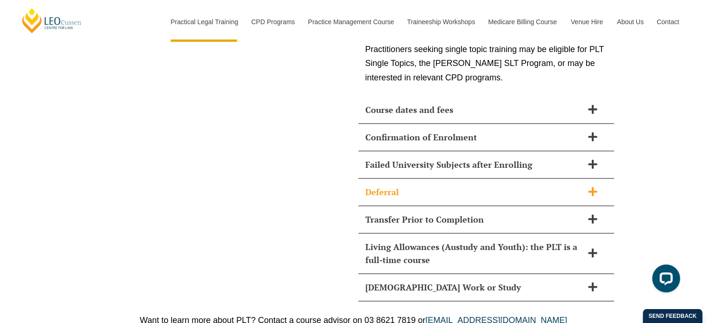
click at [573, 186] on span "Deferral" at bounding box center [475, 192] width 218 height 13
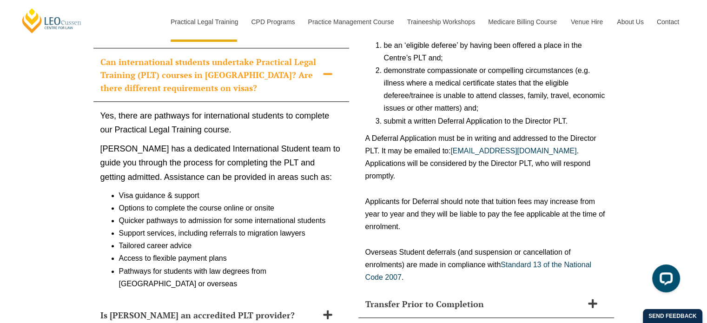
scroll to position [4539, 0]
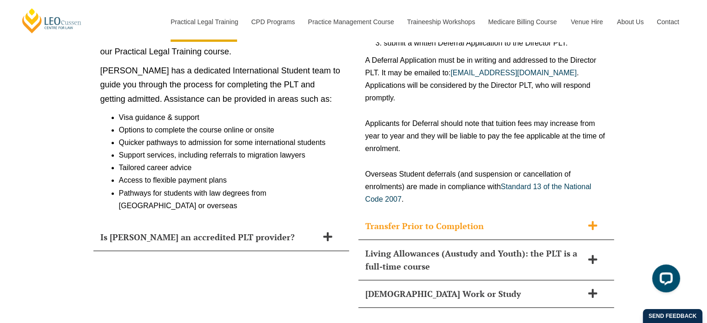
click at [514, 219] on span "Transfer Prior to Completion" at bounding box center [475, 225] width 218 height 13
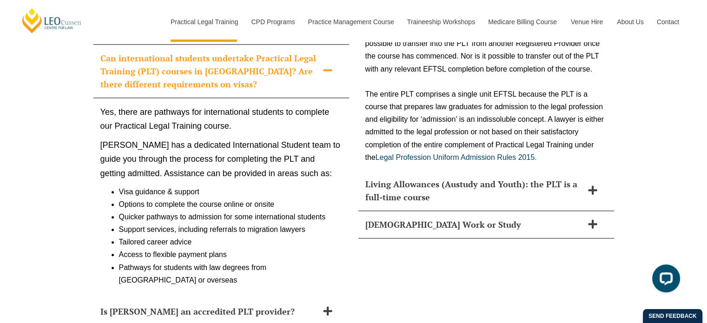
scroll to position [4483, 0]
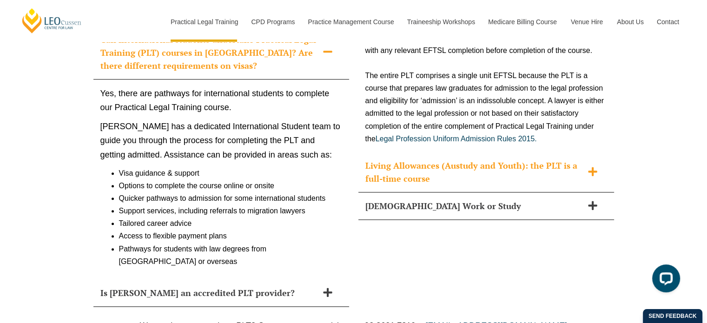
click at [605, 152] on div "Living Allowances (Austudy and Youth): the PLT is a full-time course" at bounding box center [487, 172] width 256 height 40
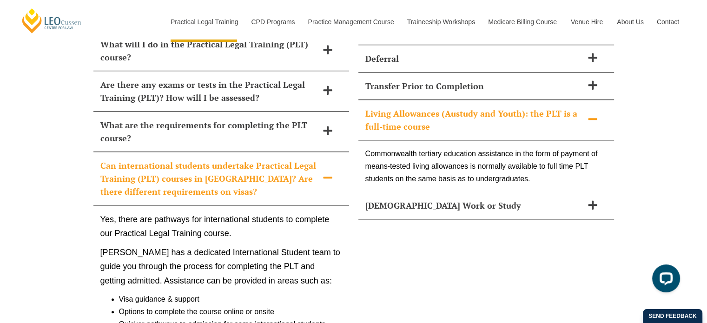
scroll to position [4371, 0]
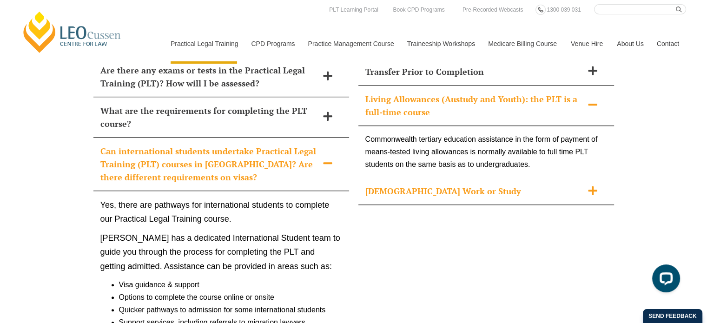
click at [562, 185] on span "Part-Time Work or Study" at bounding box center [475, 191] width 218 height 13
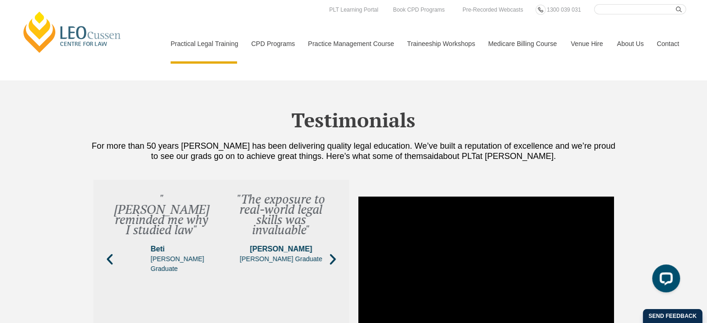
scroll to position [3240, 0]
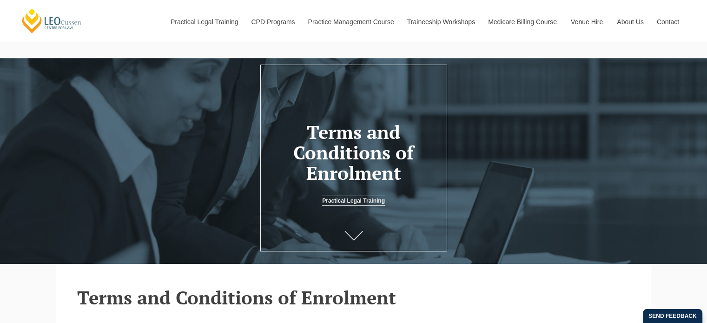
click at [705, 202] on header "Terms and Conditions of Enrolment Practical Legal Training" at bounding box center [353, 158] width 707 height 97
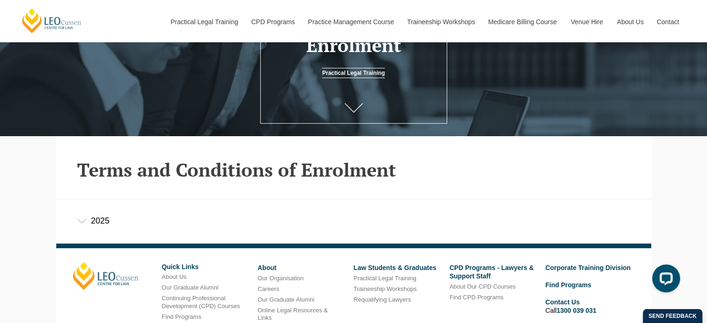
scroll to position [246, 0]
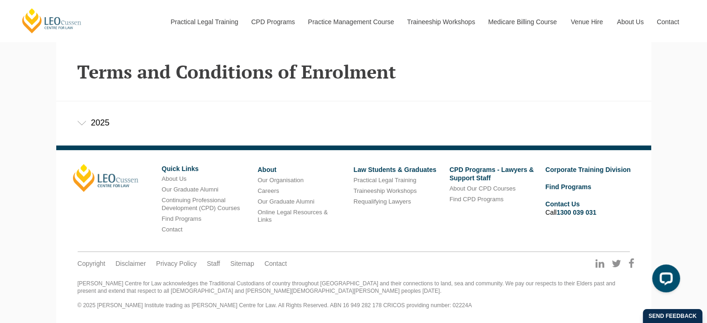
click at [100, 115] on div "2025" at bounding box center [353, 122] width 595 height 43
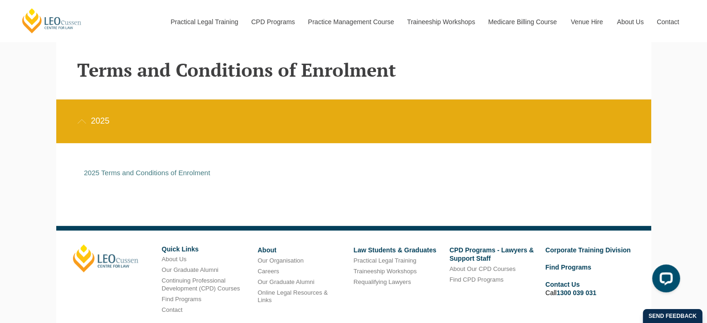
click at [188, 169] on div "2025 Terms and Conditions of Enrolment" at bounding box center [346, 173] width 525 height 27
click at [184, 176] on link "2025 Terms and Conditions of Enrolment" at bounding box center [147, 173] width 126 height 8
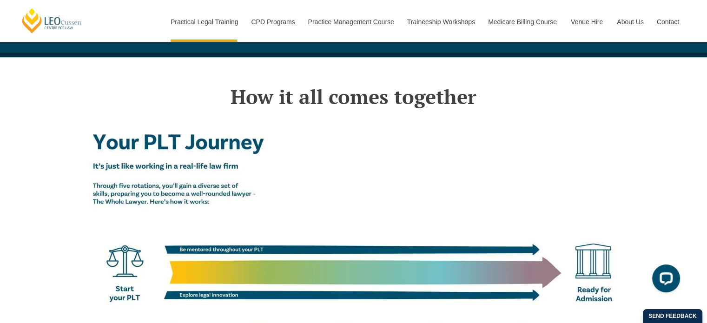
scroll to position [1414, 0]
